Goal: Information Seeking & Learning: Learn about a topic

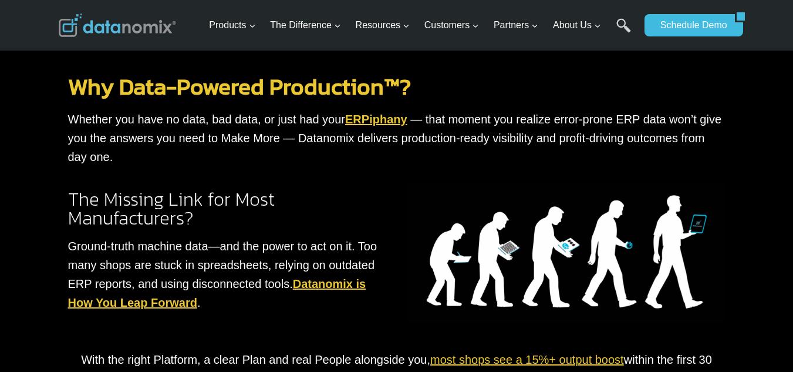
scroll to position [783, 0]
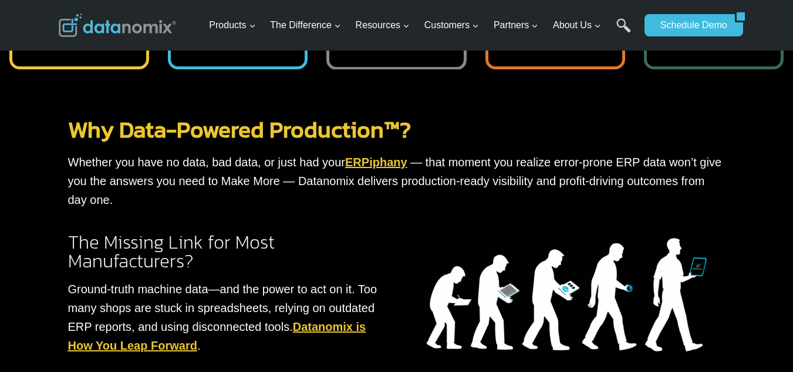
click at [164, 122] on link "Why Data-Powered Production™?" at bounding box center [239, 129] width 343 height 34
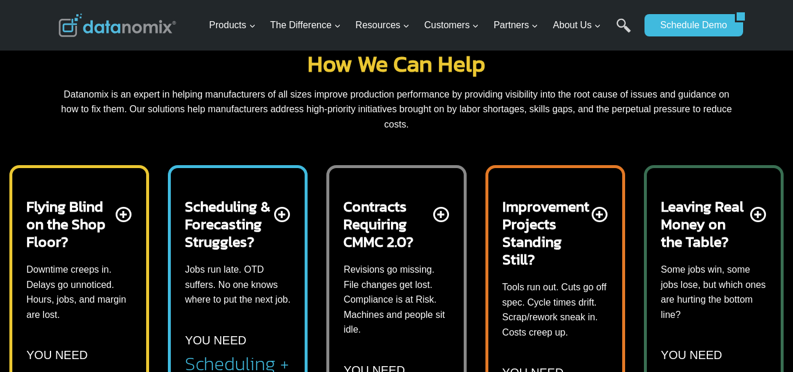
scroll to position [509, 0]
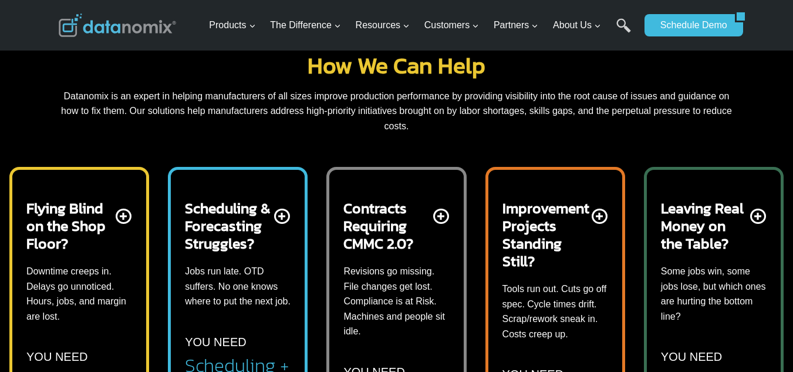
click at [554, 218] on h2 "Improvement Projects Standing Still?" at bounding box center [546, 234] width 87 height 70
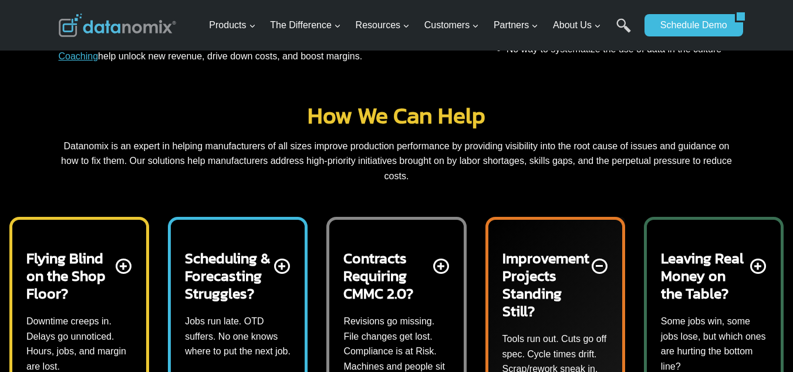
scroll to position [470, 0]
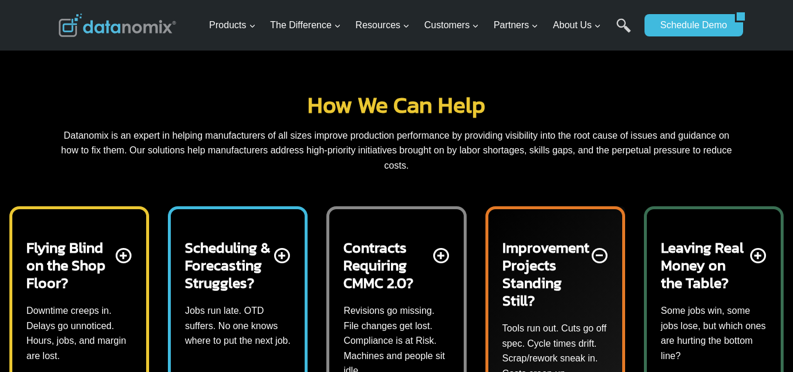
click at [69, 369] on div "Flying Blind on the Shop Floor? Downtime creeps in. Delays go unnoticed. Hours,…" at bounding box center [79, 343] width 106 height 210
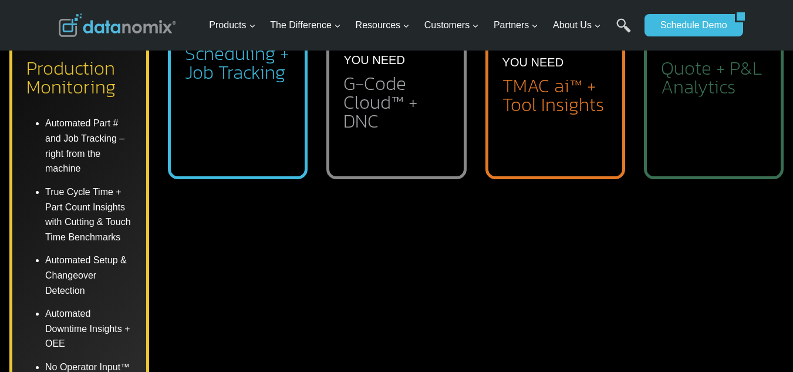
scroll to position [665, 0]
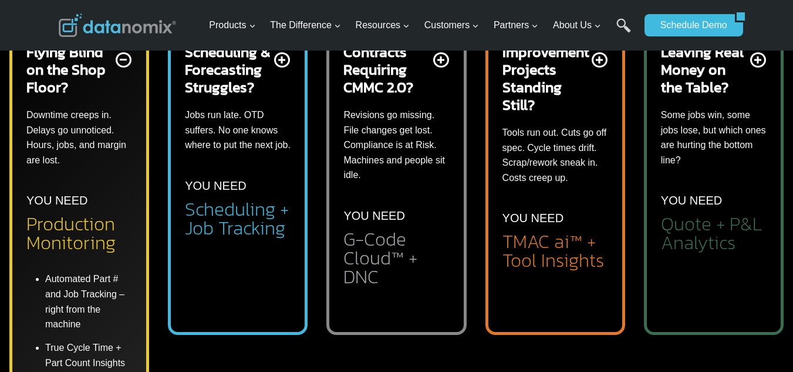
click at [41, 197] on p "YOU NEED" at bounding box center [56, 200] width 61 height 19
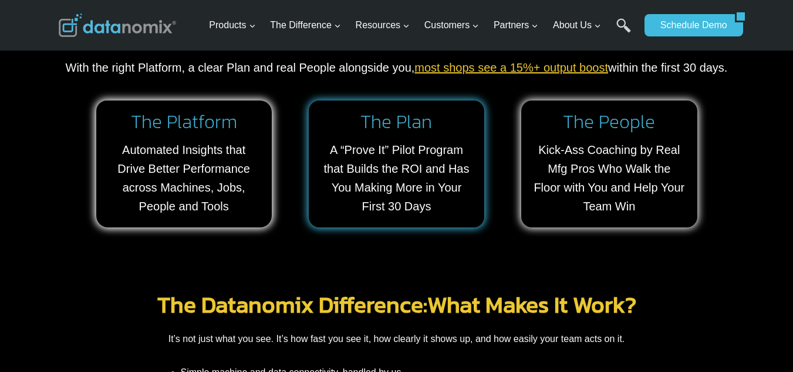
scroll to position [1057, 0]
